Goal: Transaction & Acquisition: Purchase product/service

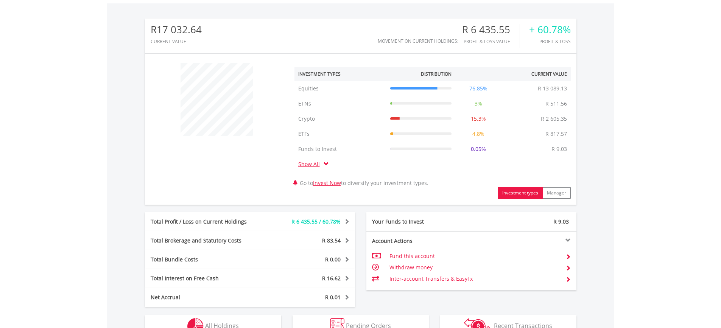
scroll to position [303, 0]
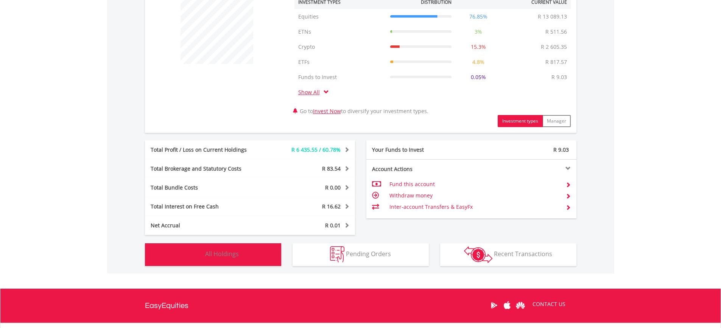
click at [251, 259] on button "Holdings All Holdings" at bounding box center [213, 254] width 136 height 23
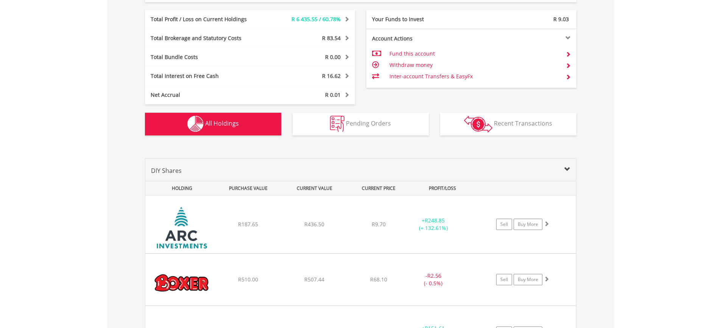
scroll to position [592, 0]
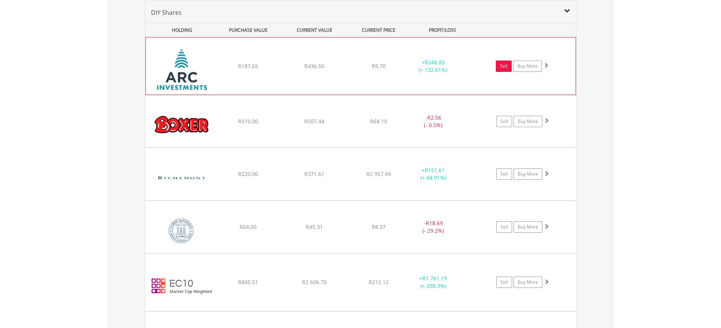
click at [509, 68] on link "Sell" at bounding box center [504, 66] width 16 height 11
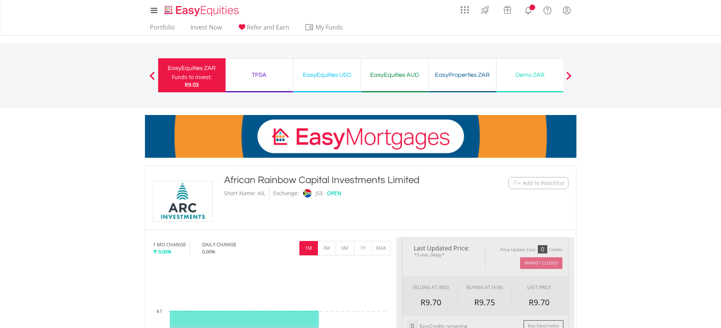
type input "******"
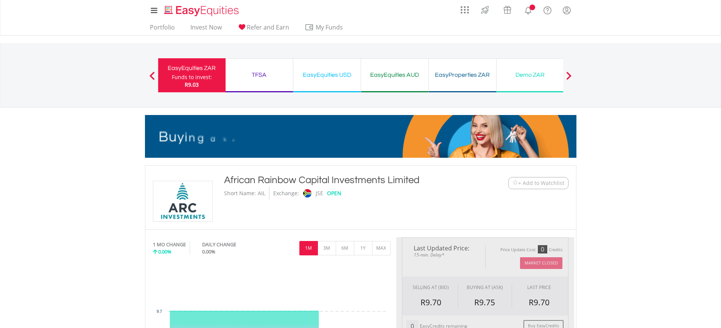
type input "******"
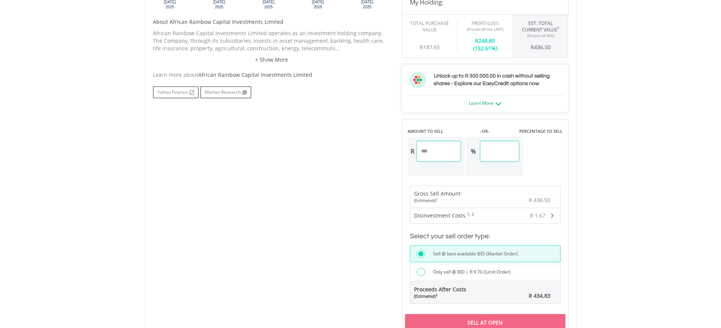
scroll to position [417, 0]
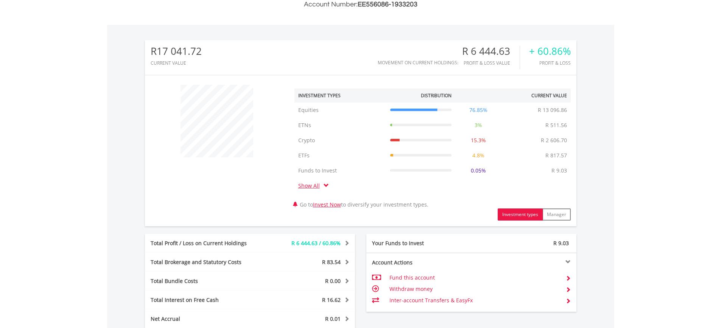
scroll to position [373, 0]
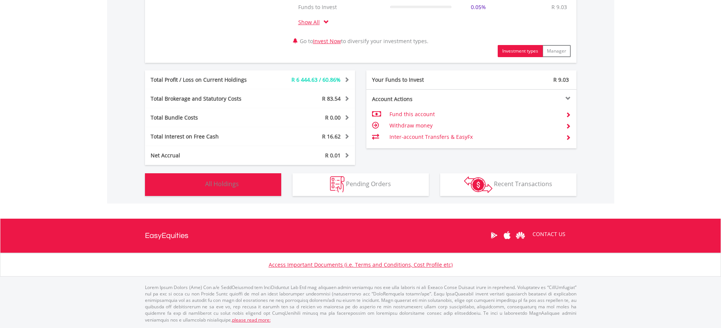
click at [233, 176] on button "Holdings All Holdings" at bounding box center [213, 184] width 136 height 23
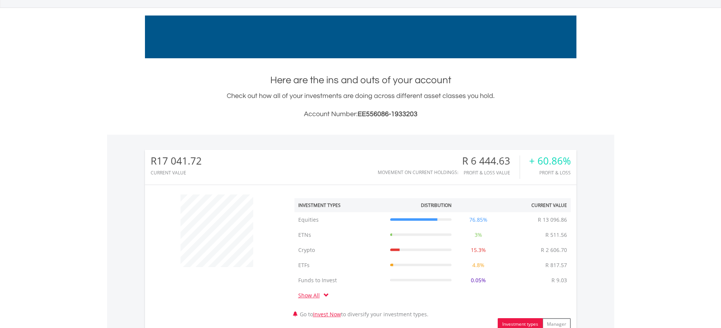
scroll to position [0, 0]
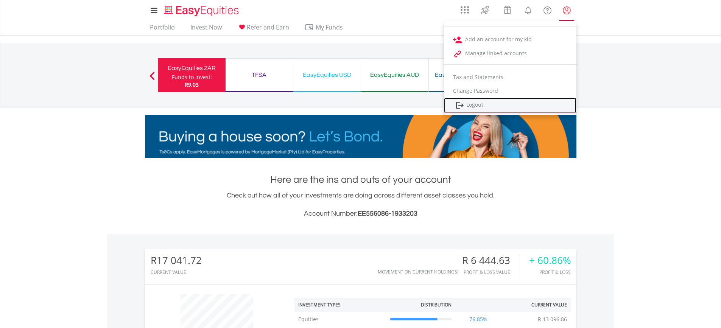
click at [476, 103] on link "Logout" at bounding box center [510, 106] width 133 height 16
